Goal: Navigation & Orientation: Understand site structure

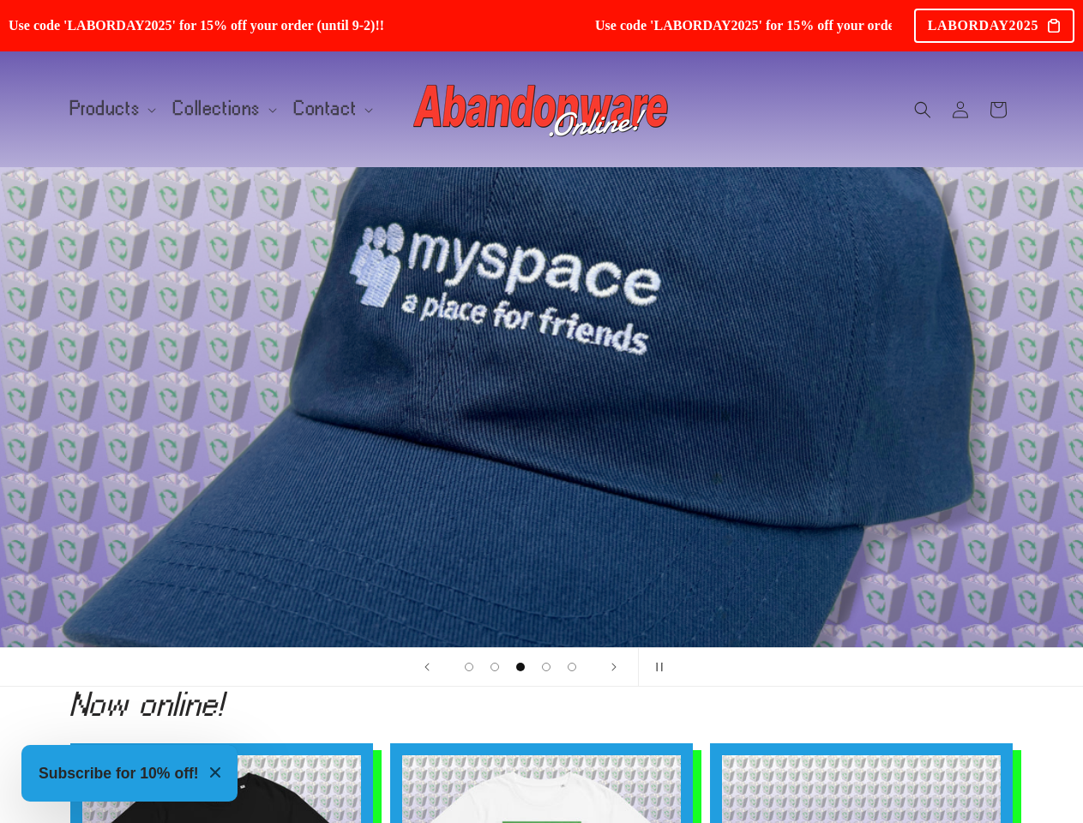
scroll to position [0, 2167]
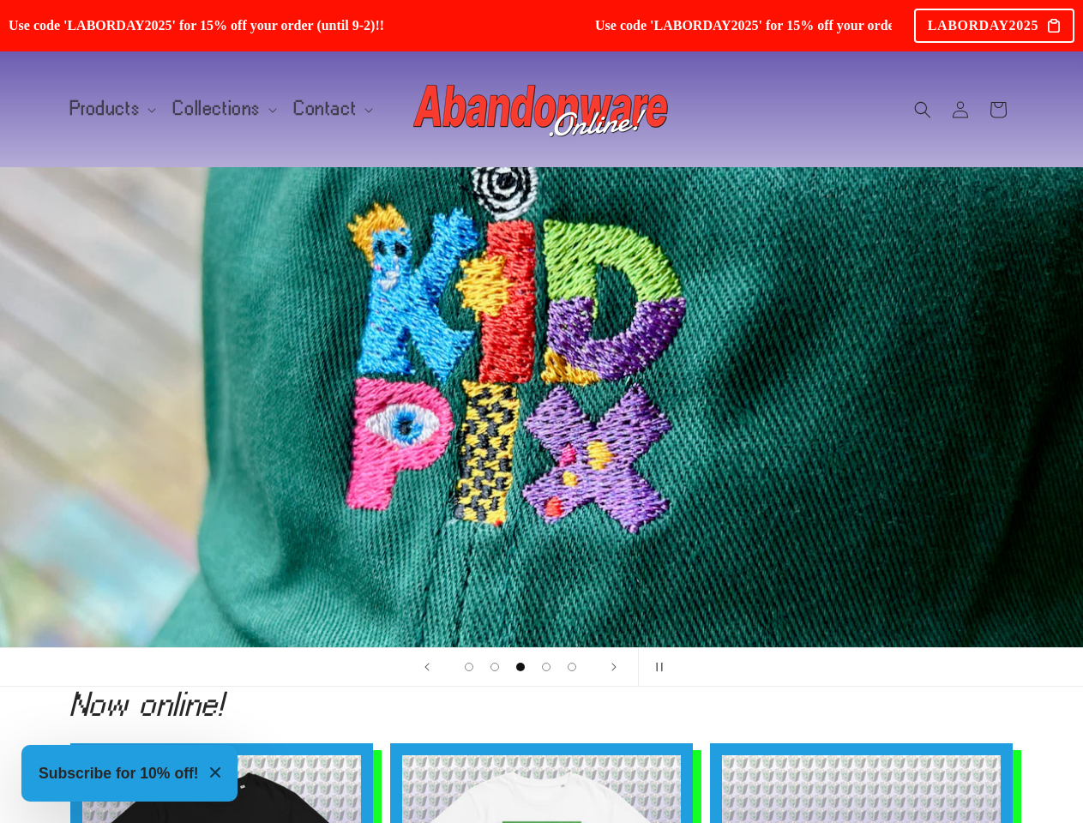
click at [541, 412] on div "3 of 5" at bounding box center [541, 407] width 1029 height 480
click at [994, 26] on div "LABORDAY2025" at bounding box center [994, 26] width 160 height 34
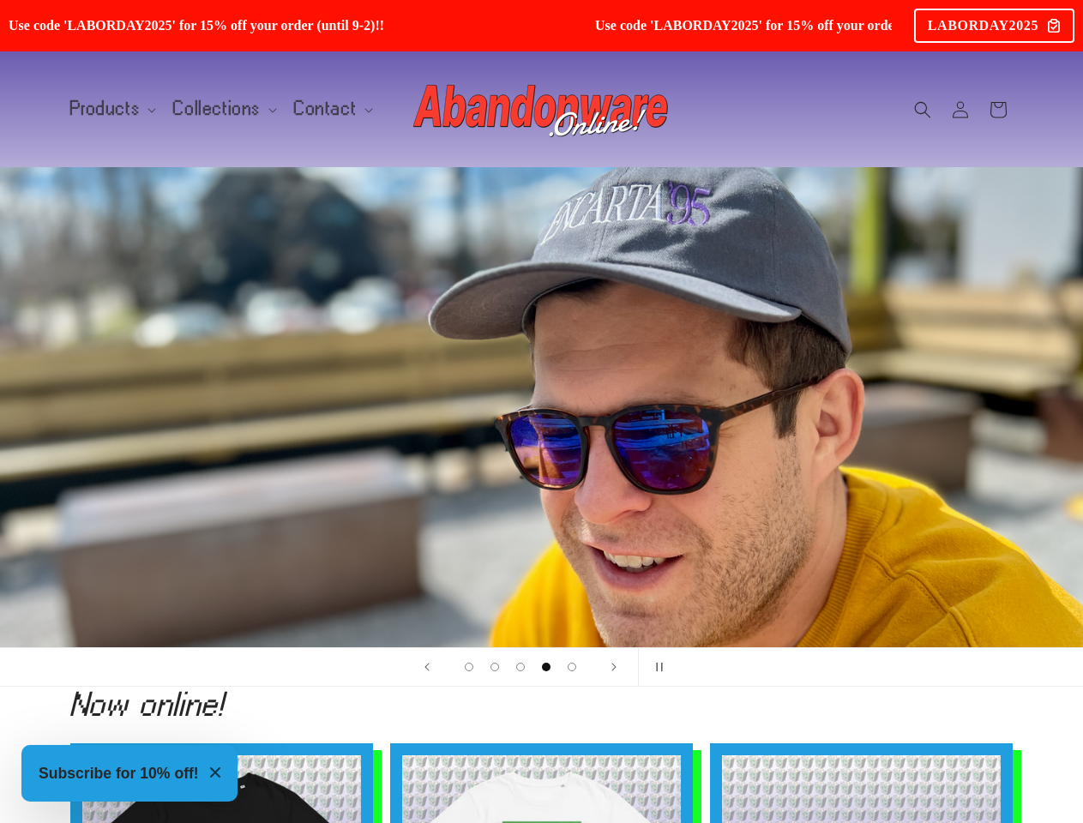
click at [110, 109] on span "Products" at bounding box center [105, 108] width 70 height 15
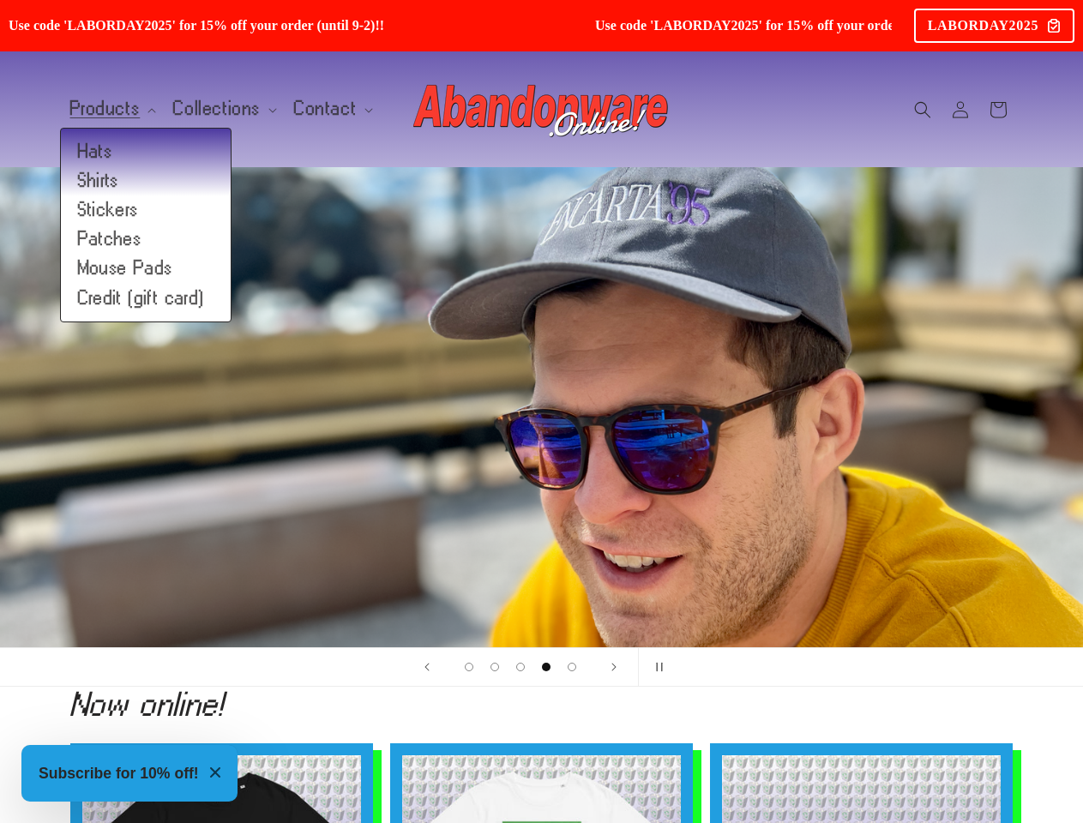
click at [218, 109] on span "Collections" at bounding box center [216, 108] width 87 height 15
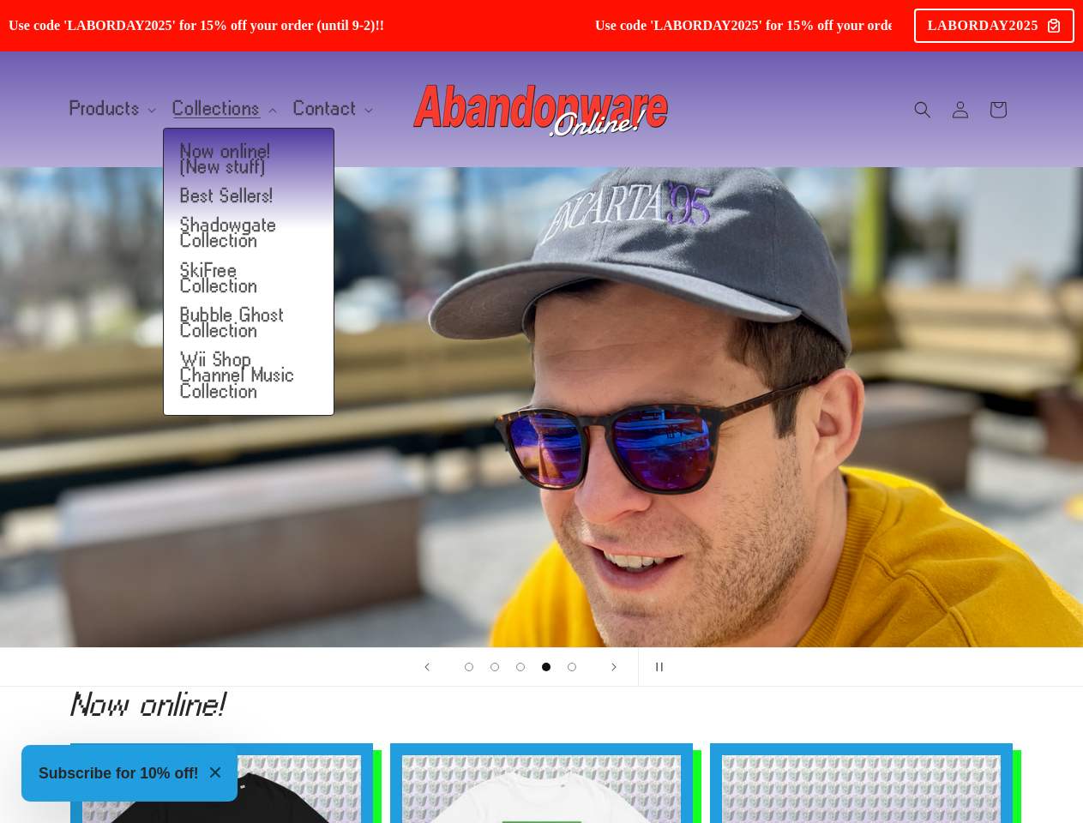
click at [323, 109] on span "Contact" at bounding box center [325, 108] width 63 height 15
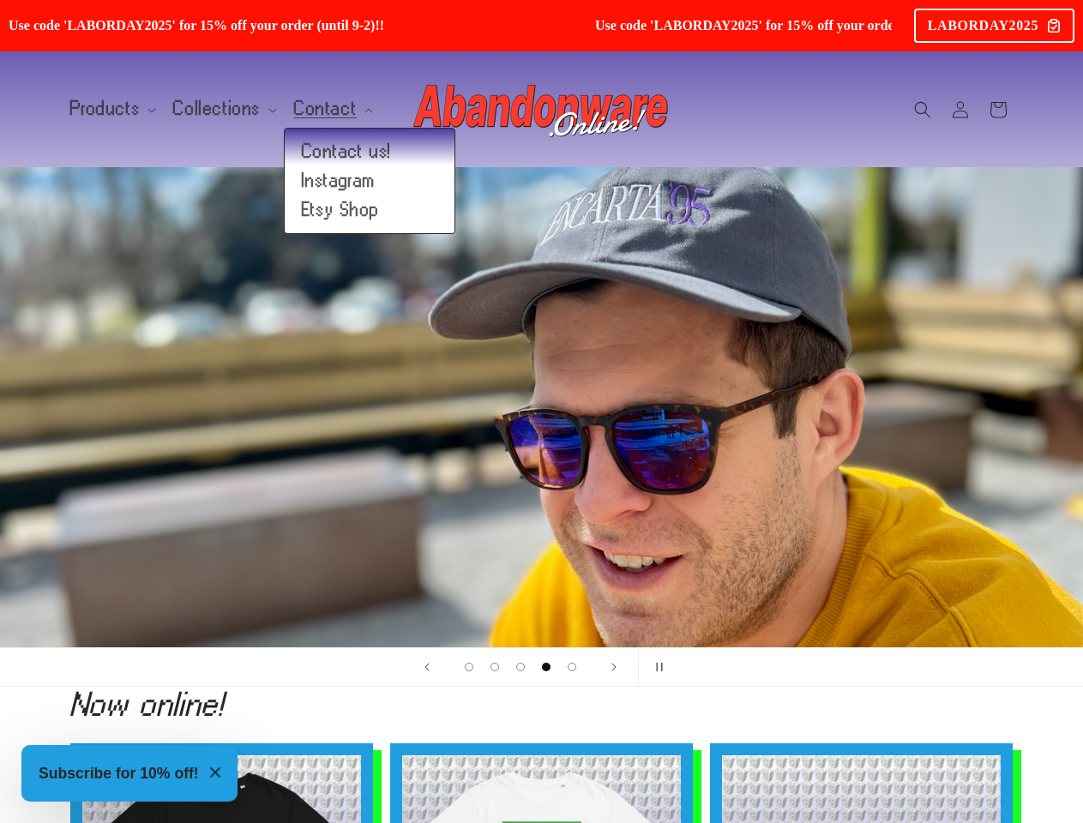
click at [923, 110] on icon "Search" at bounding box center [922, 109] width 17 height 17
click at [925, 129] on div "Search" at bounding box center [922, 129] width 103 height 3
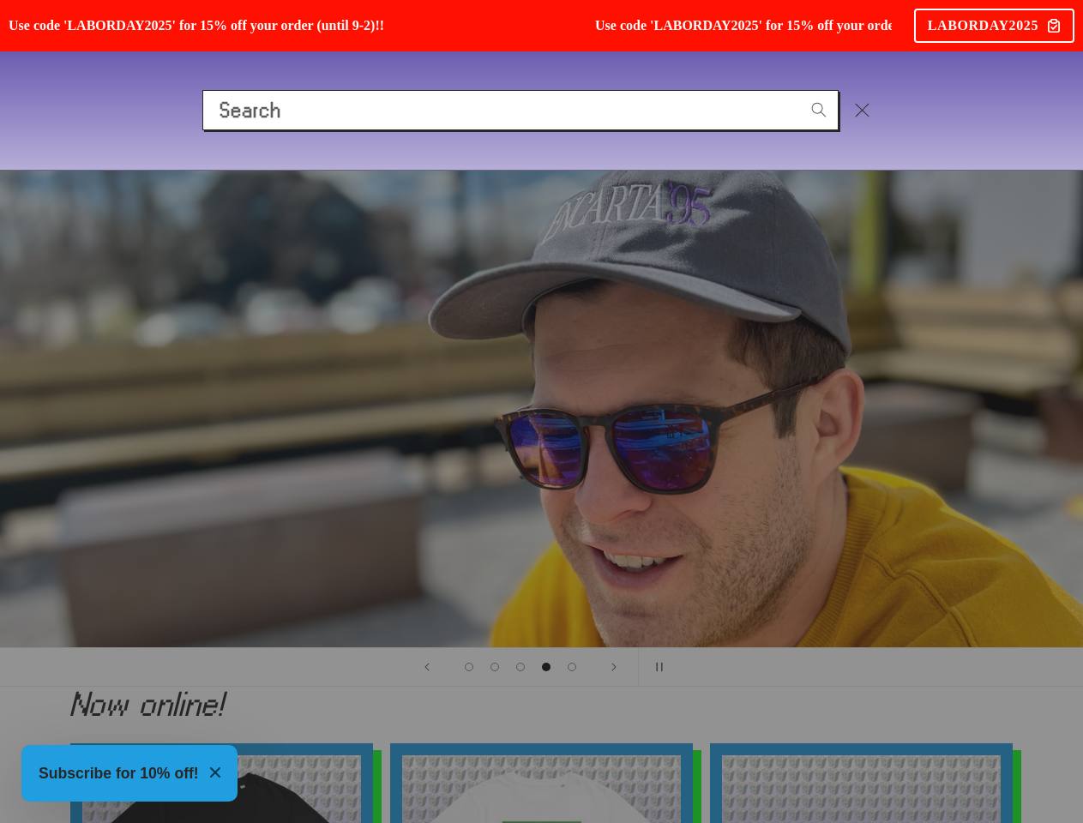
click at [0, 111] on div "Search" at bounding box center [0, 111] width 0 height 0
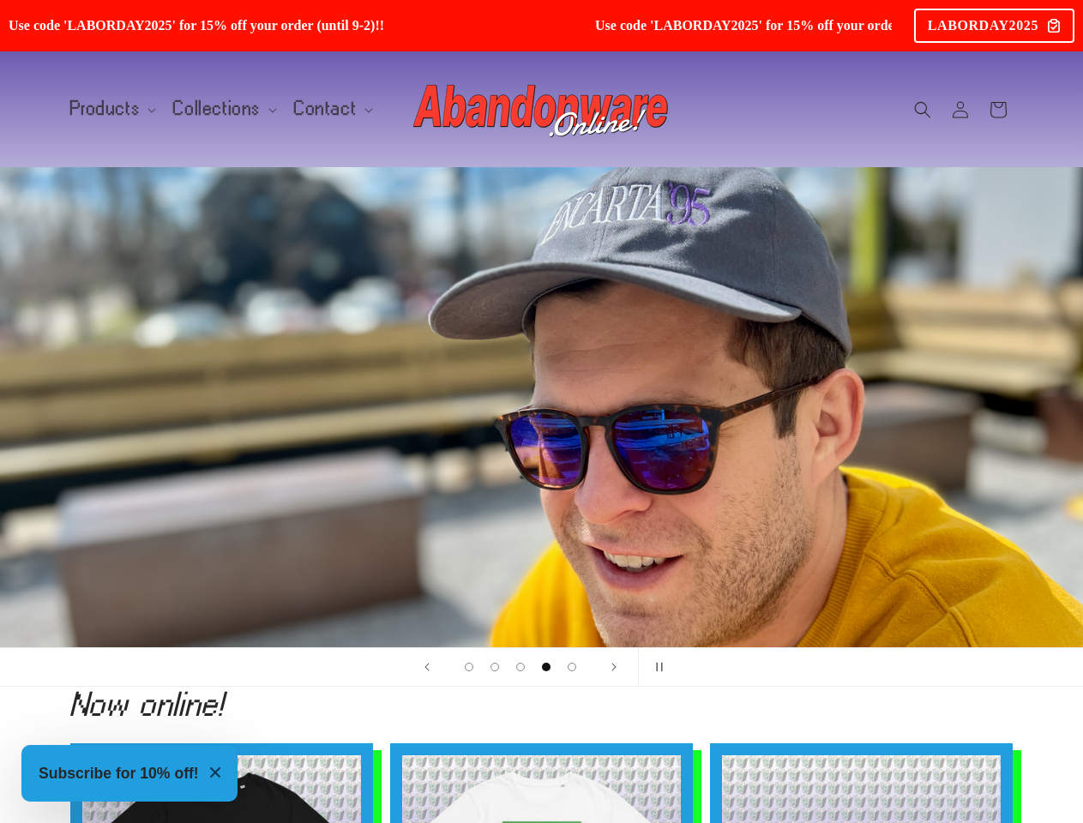
click at [469, 667] on span "Load slide 1 of 5" at bounding box center [469, 667] width 9 height 9
click at [495, 667] on span "Load slide 2 of 5" at bounding box center [495, 667] width 9 height 9
